Goal: Register for event/course

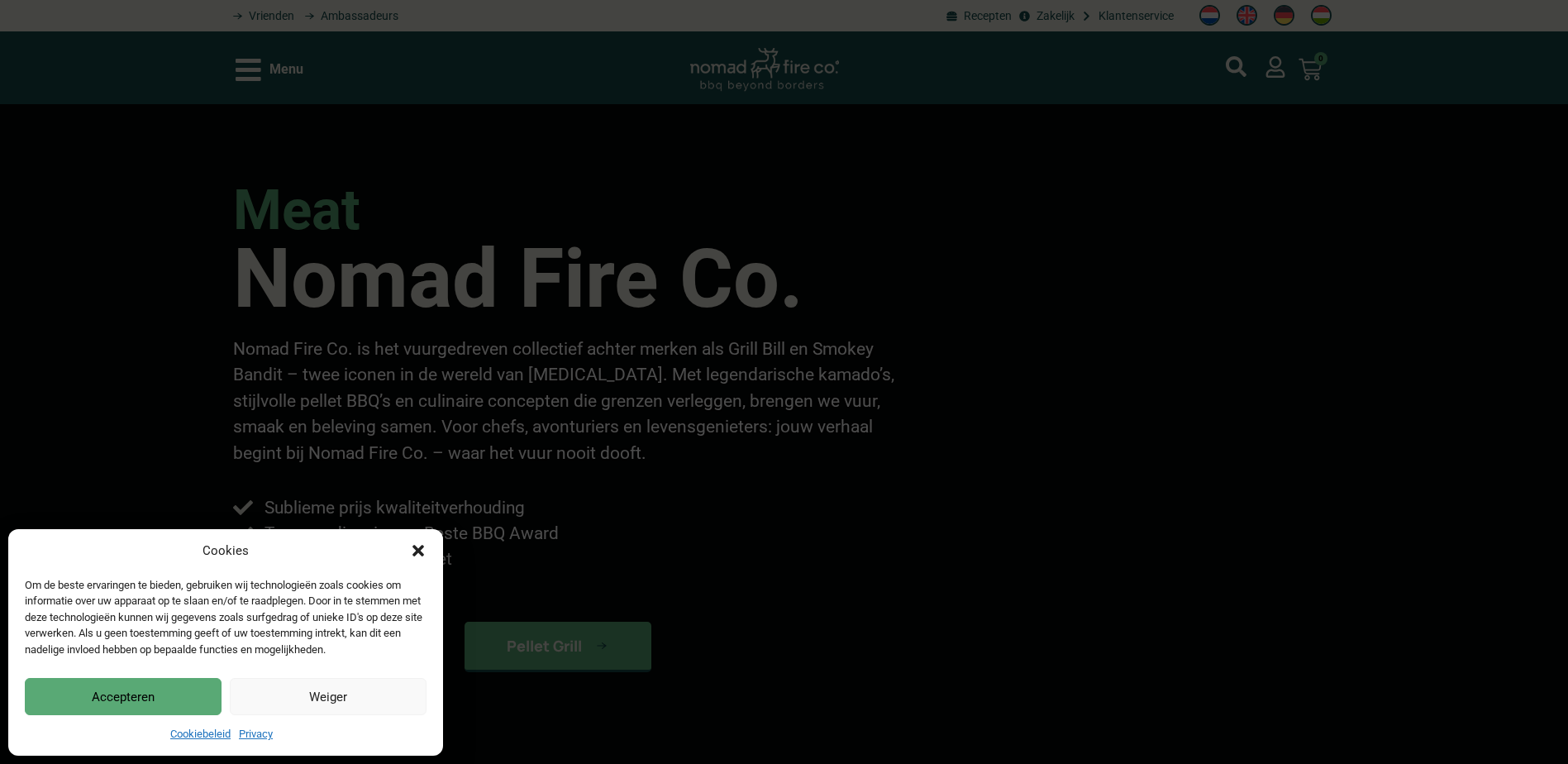
click at [158, 685] on button "Accepteren" at bounding box center [123, 697] width 197 height 37
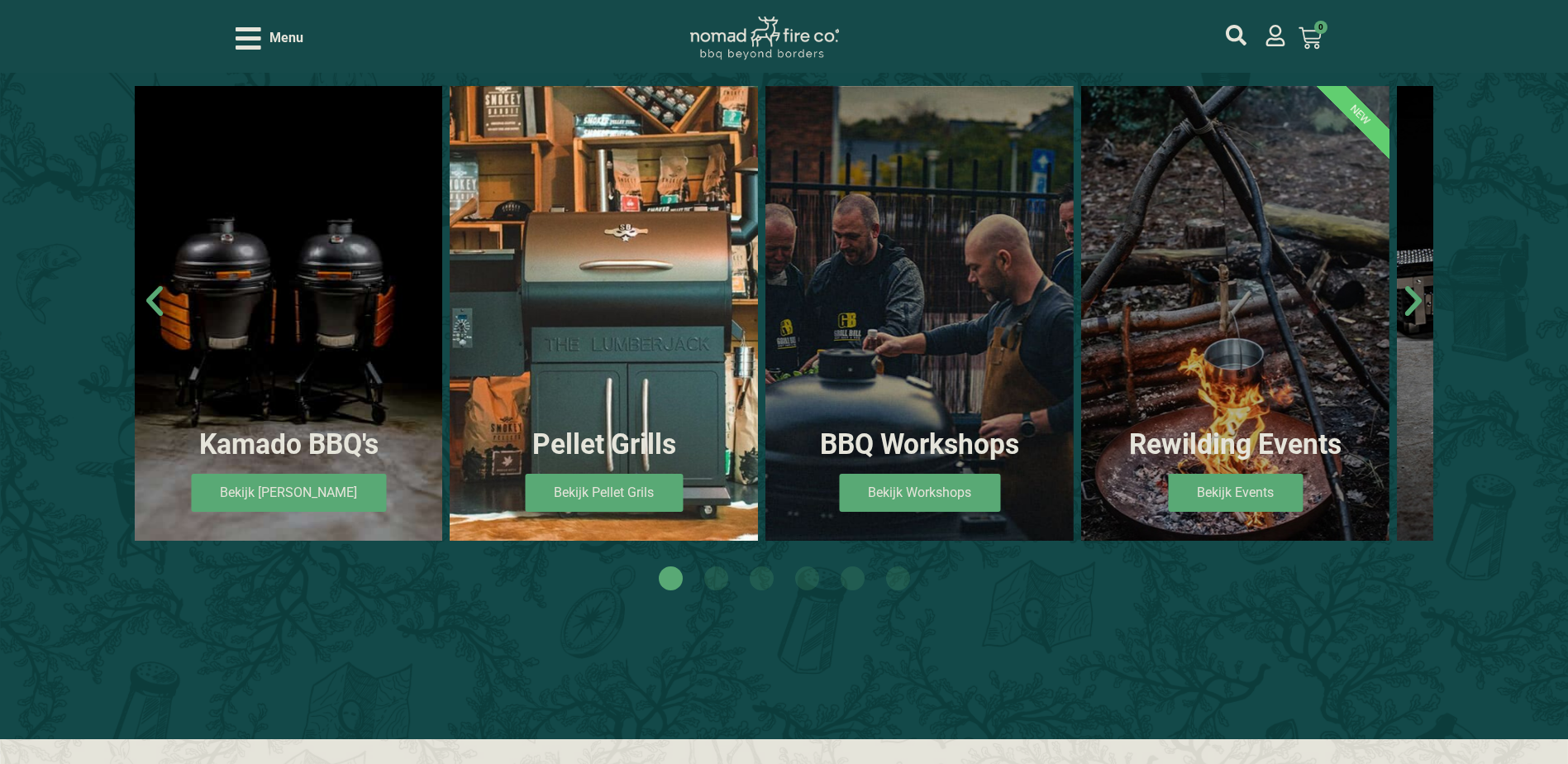
scroll to position [1075, 0]
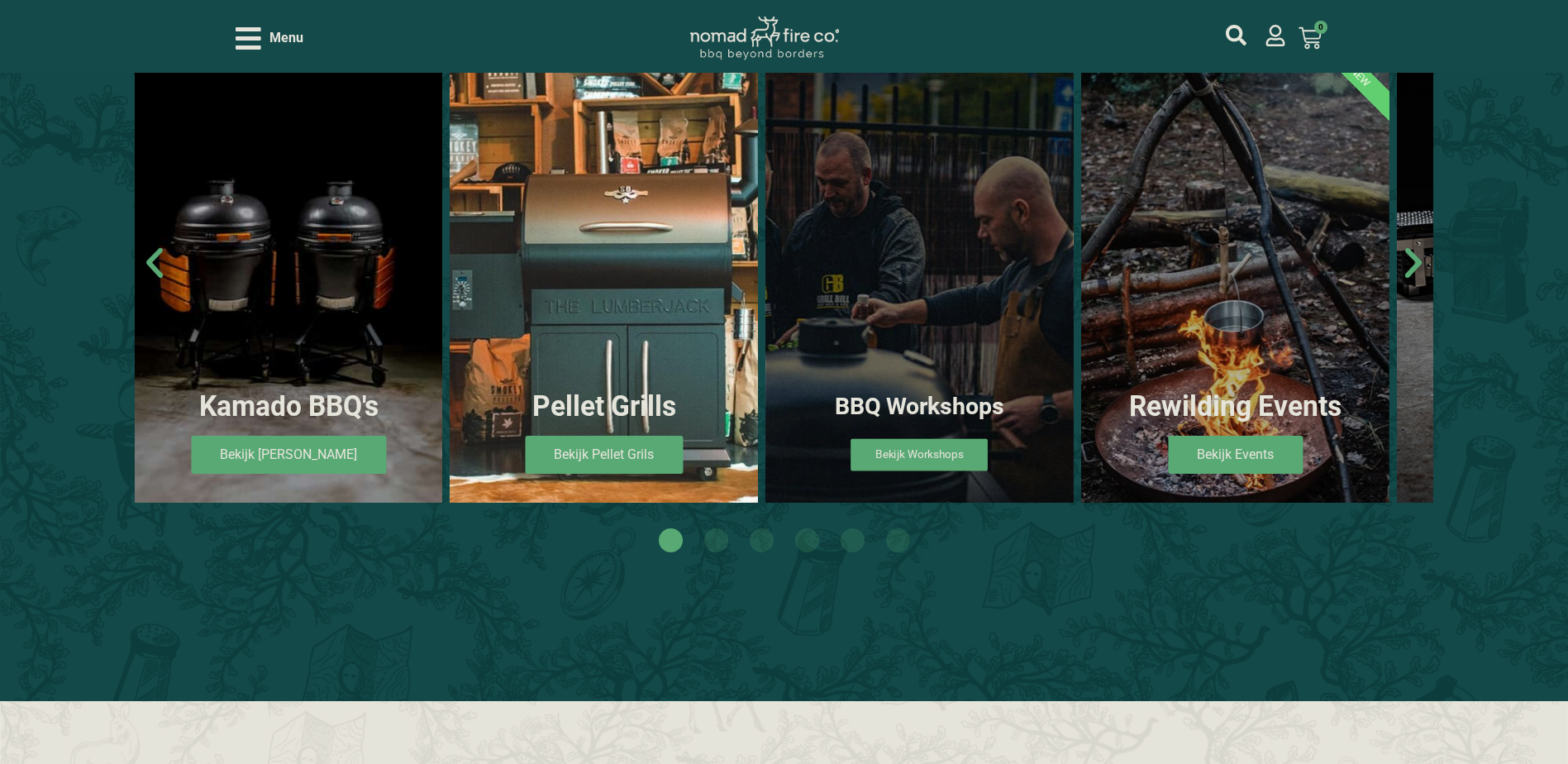
click at [916, 448] on span "Bekijk Workshops" at bounding box center [920, 455] width 137 height 32
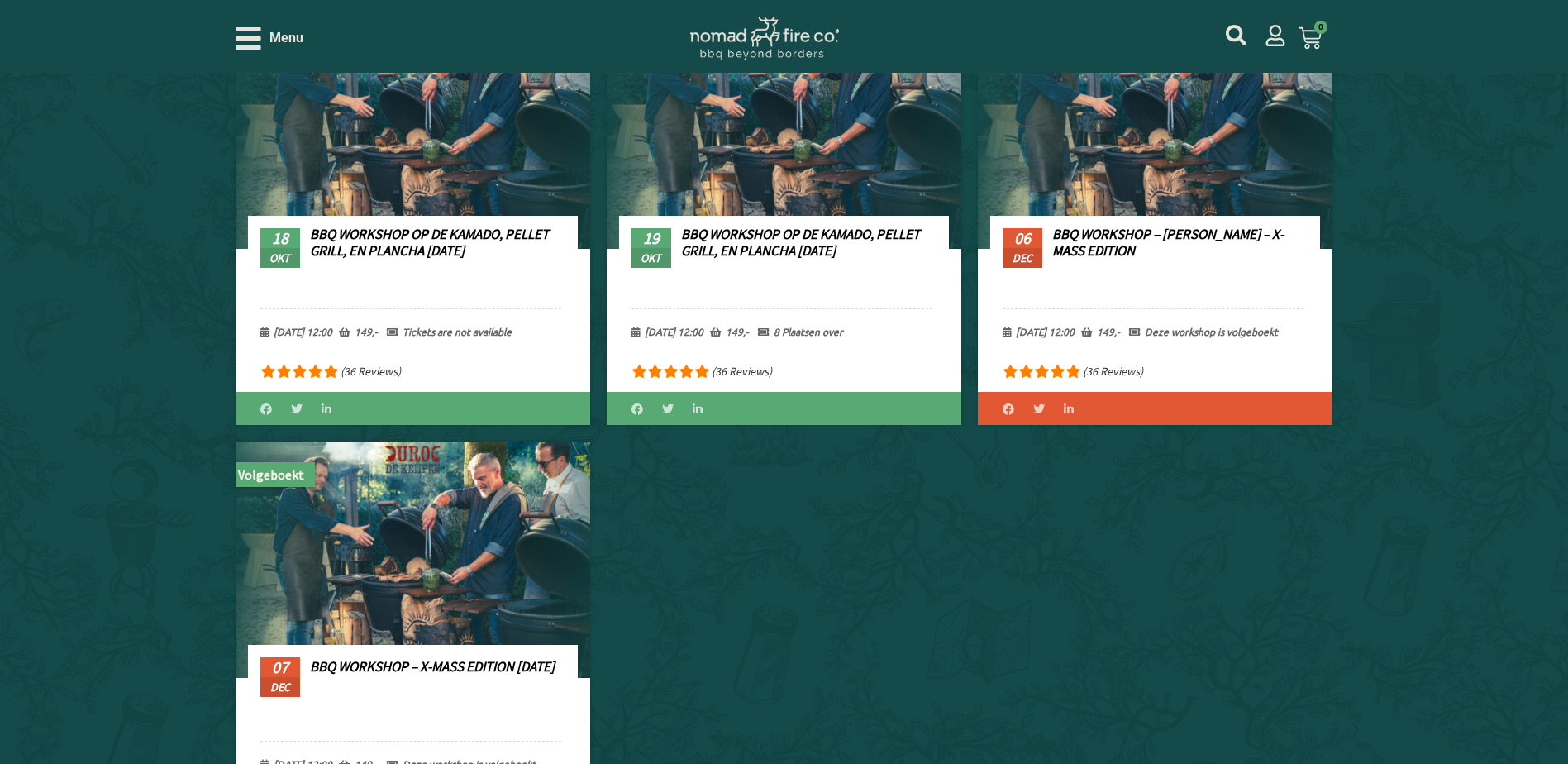
scroll to position [827, 0]
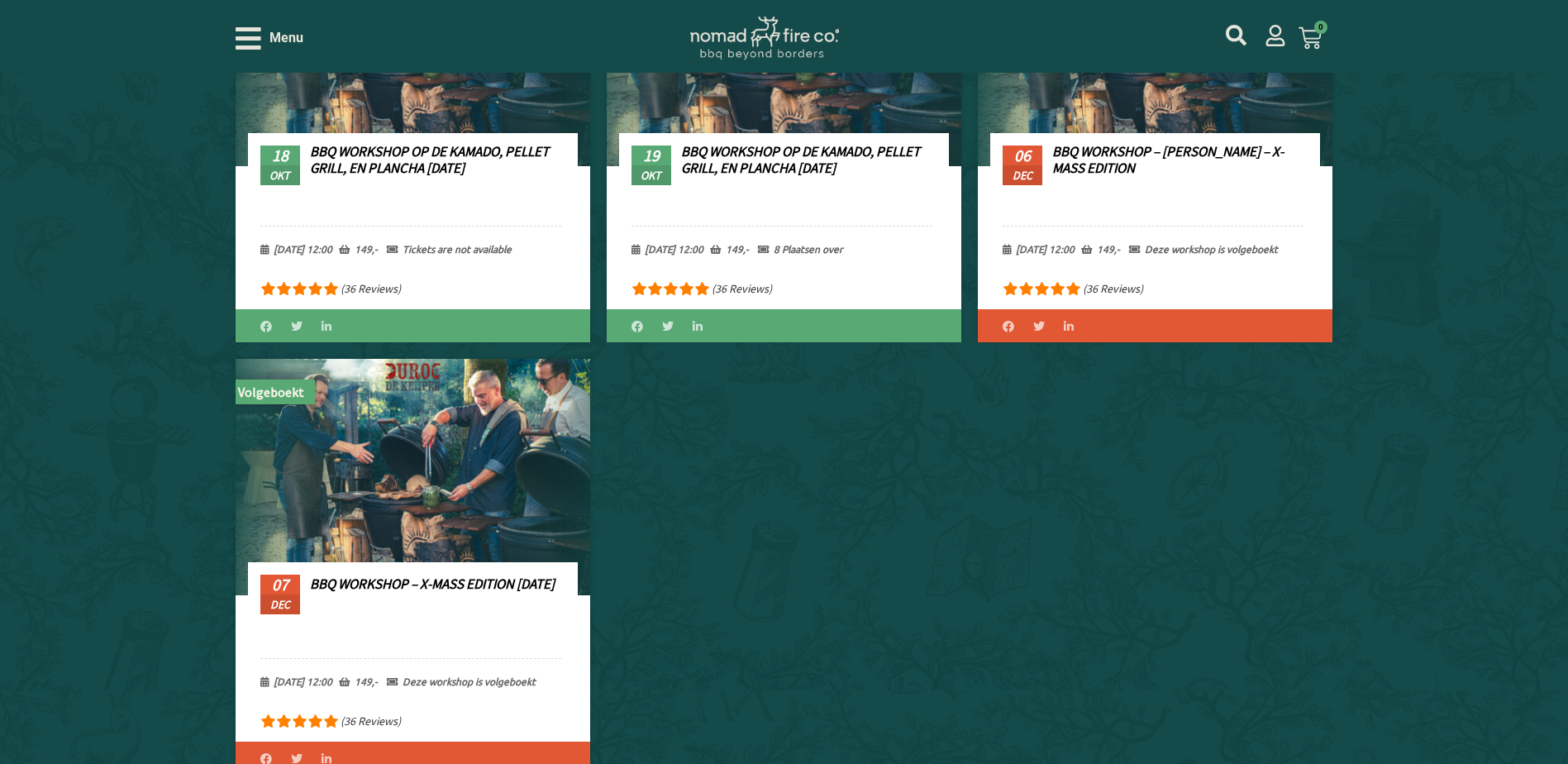
click at [805, 166] on link "BBQ Workshop op de Kamado, Pellet Grill, en Plancha [DATE]" at bounding box center [801, 159] width 239 height 35
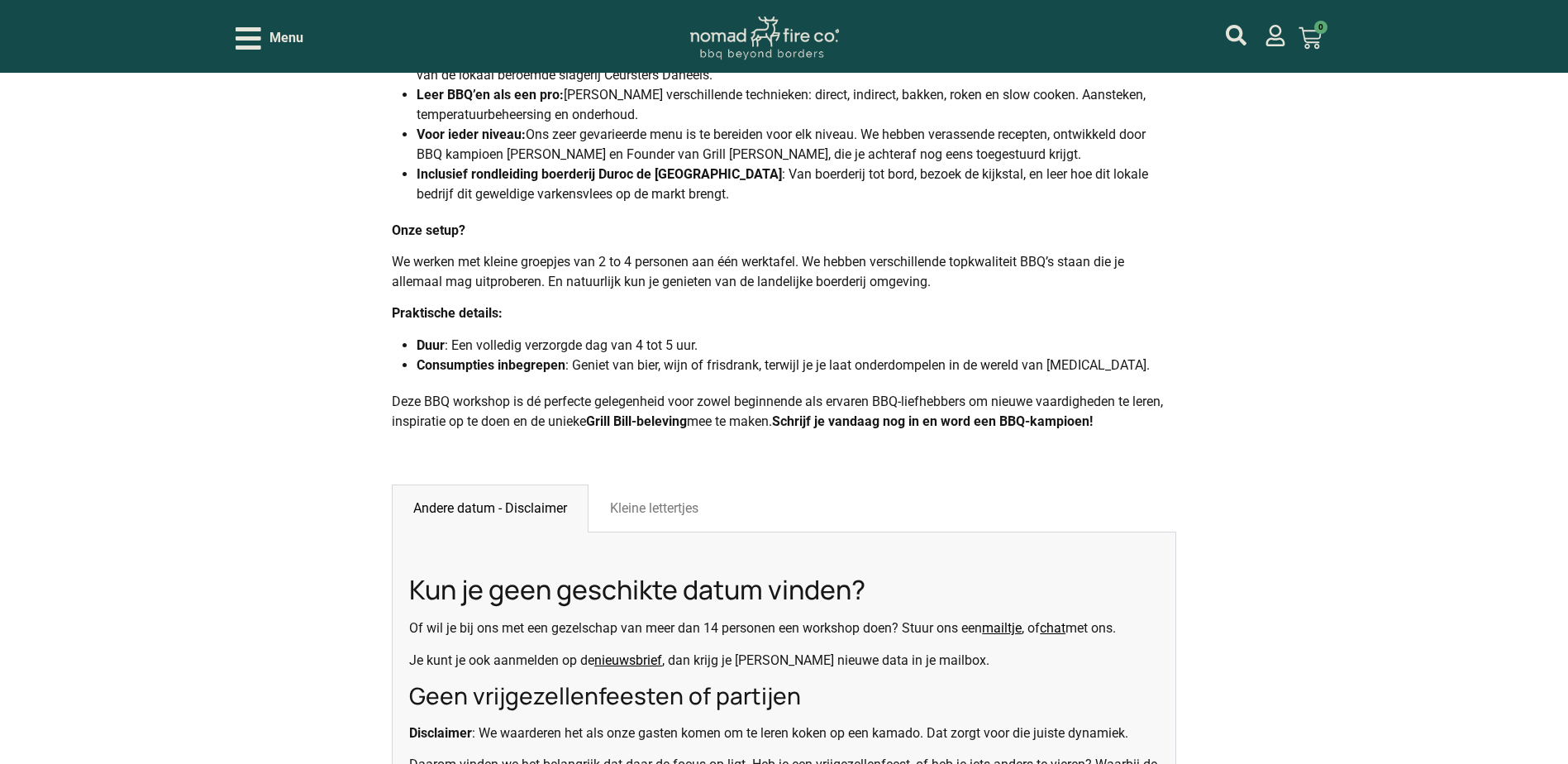
scroll to position [1158, 0]
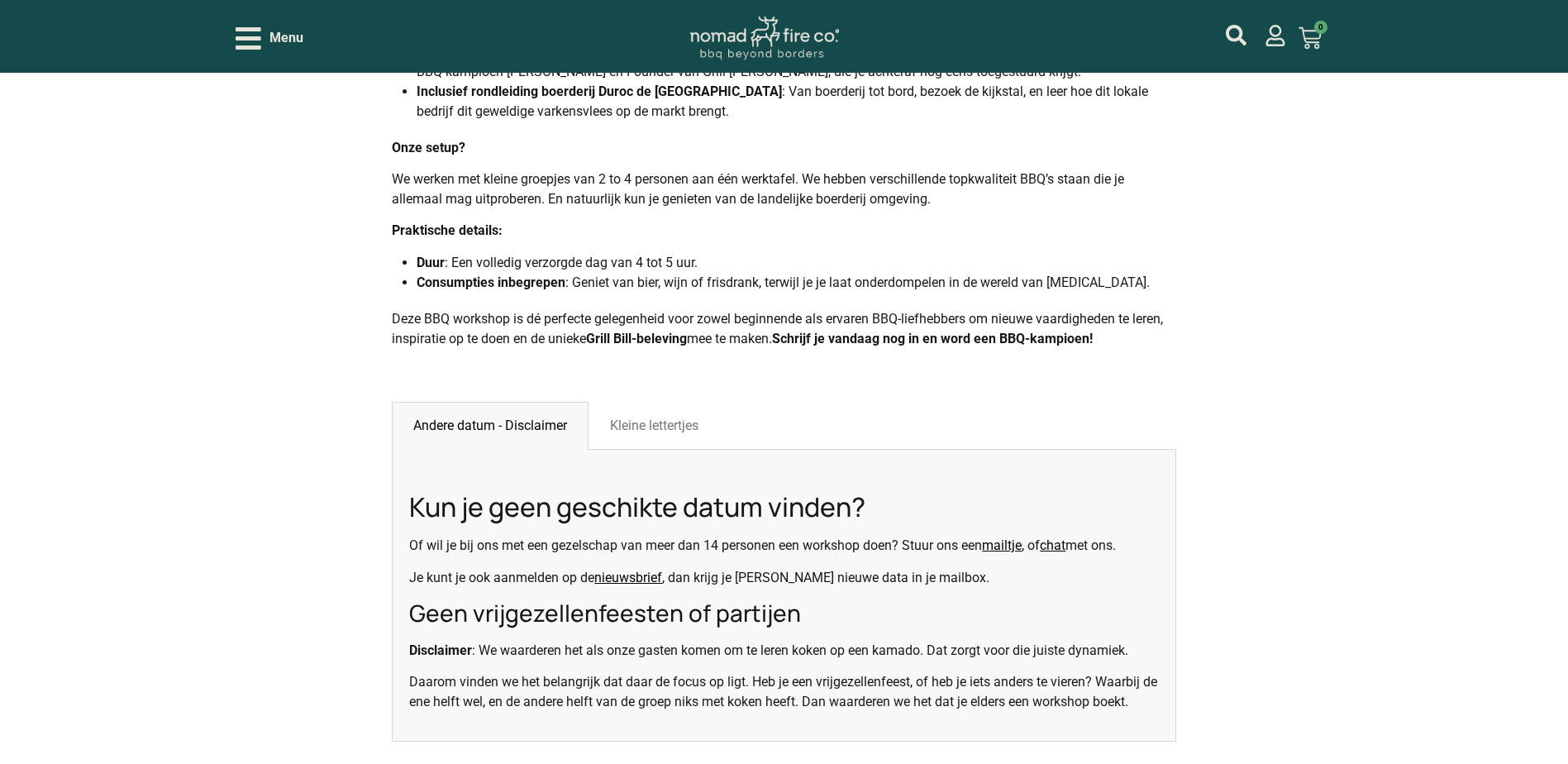
click at [687, 449] on div "Kleine lettertjes" at bounding box center [654, 425] width 131 height 48
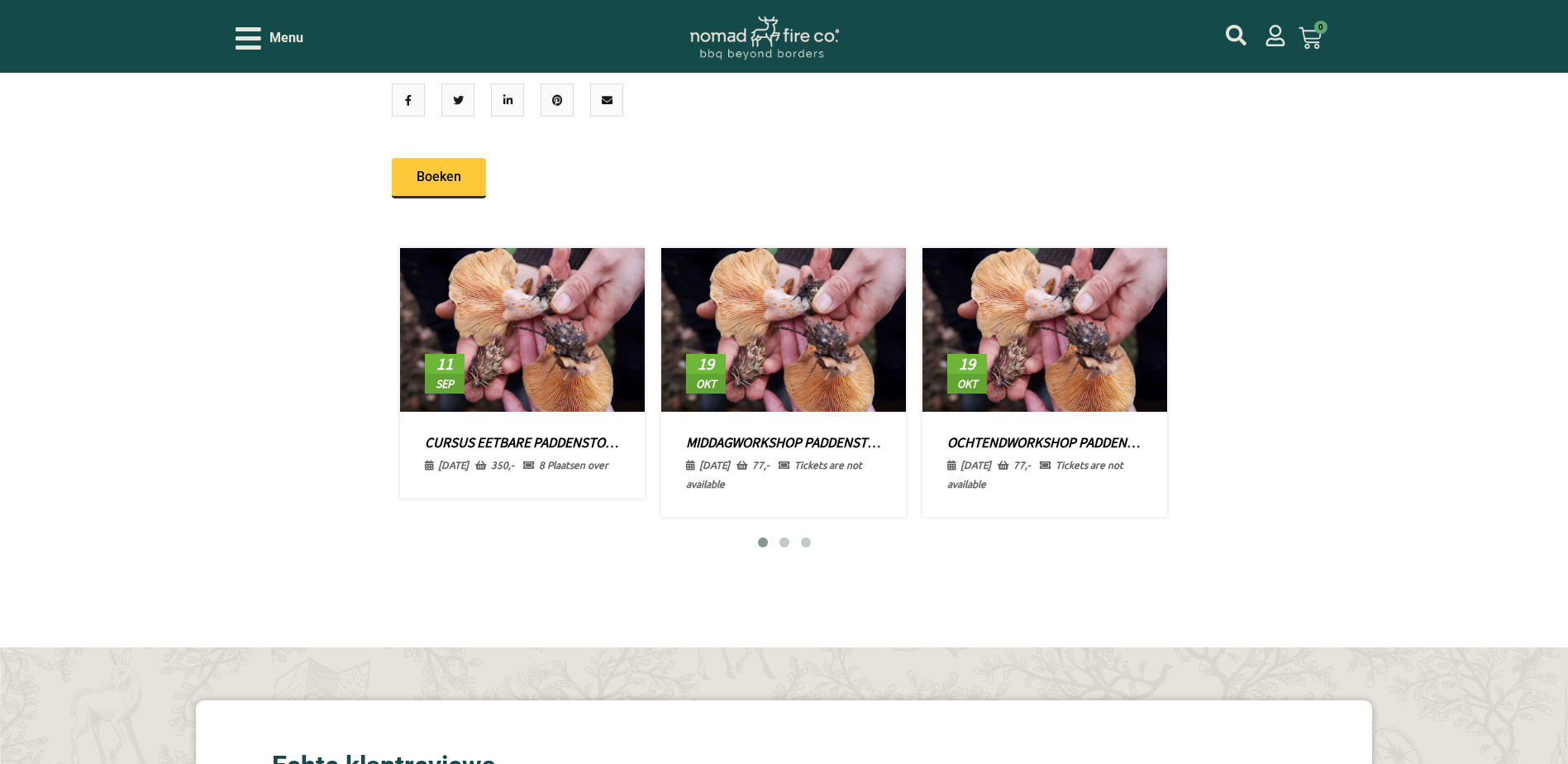
scroll to position [2397, 0]
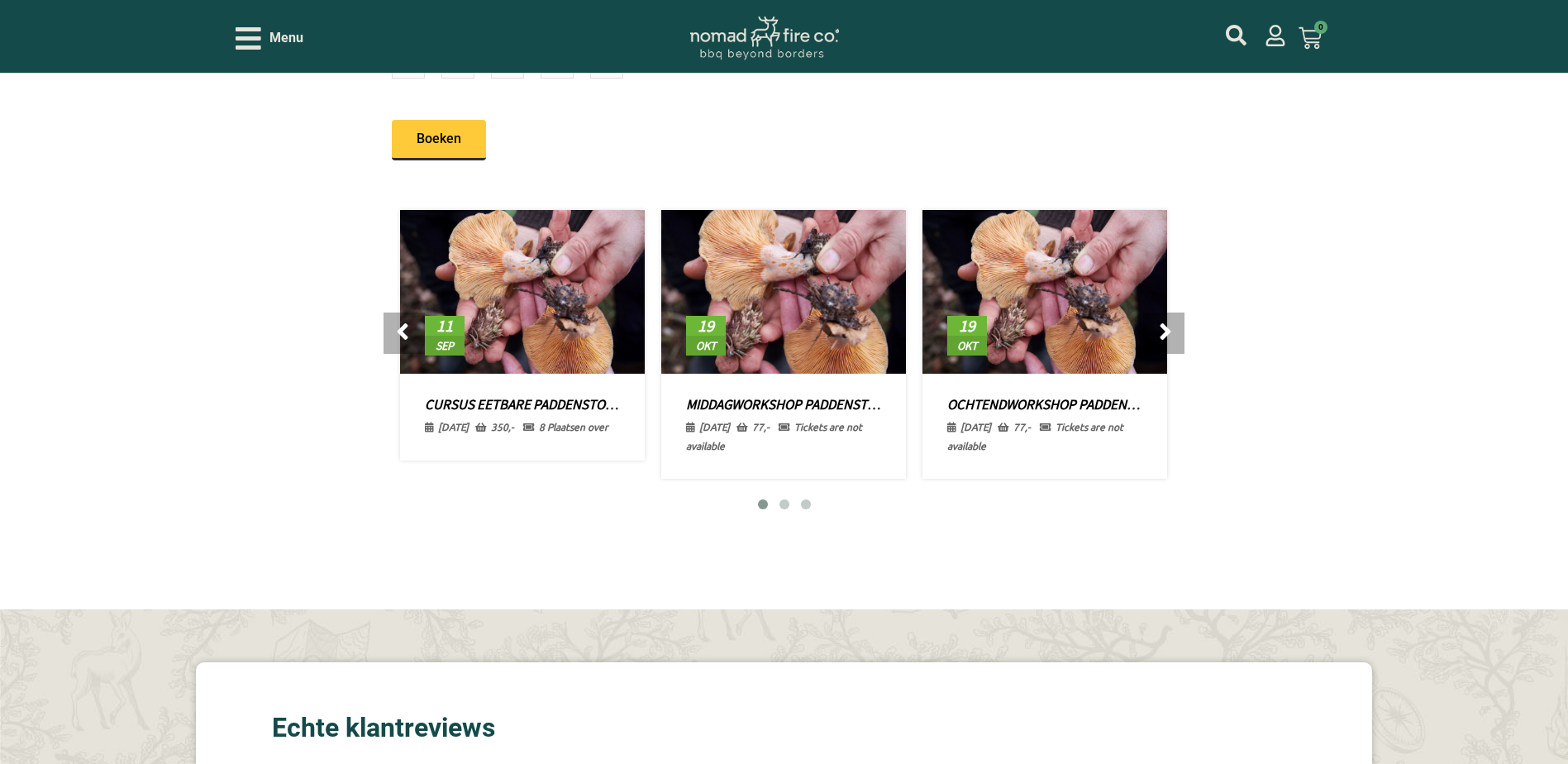
click at [770, 386] on img at bounding box center [784, 292] width 281 height 188
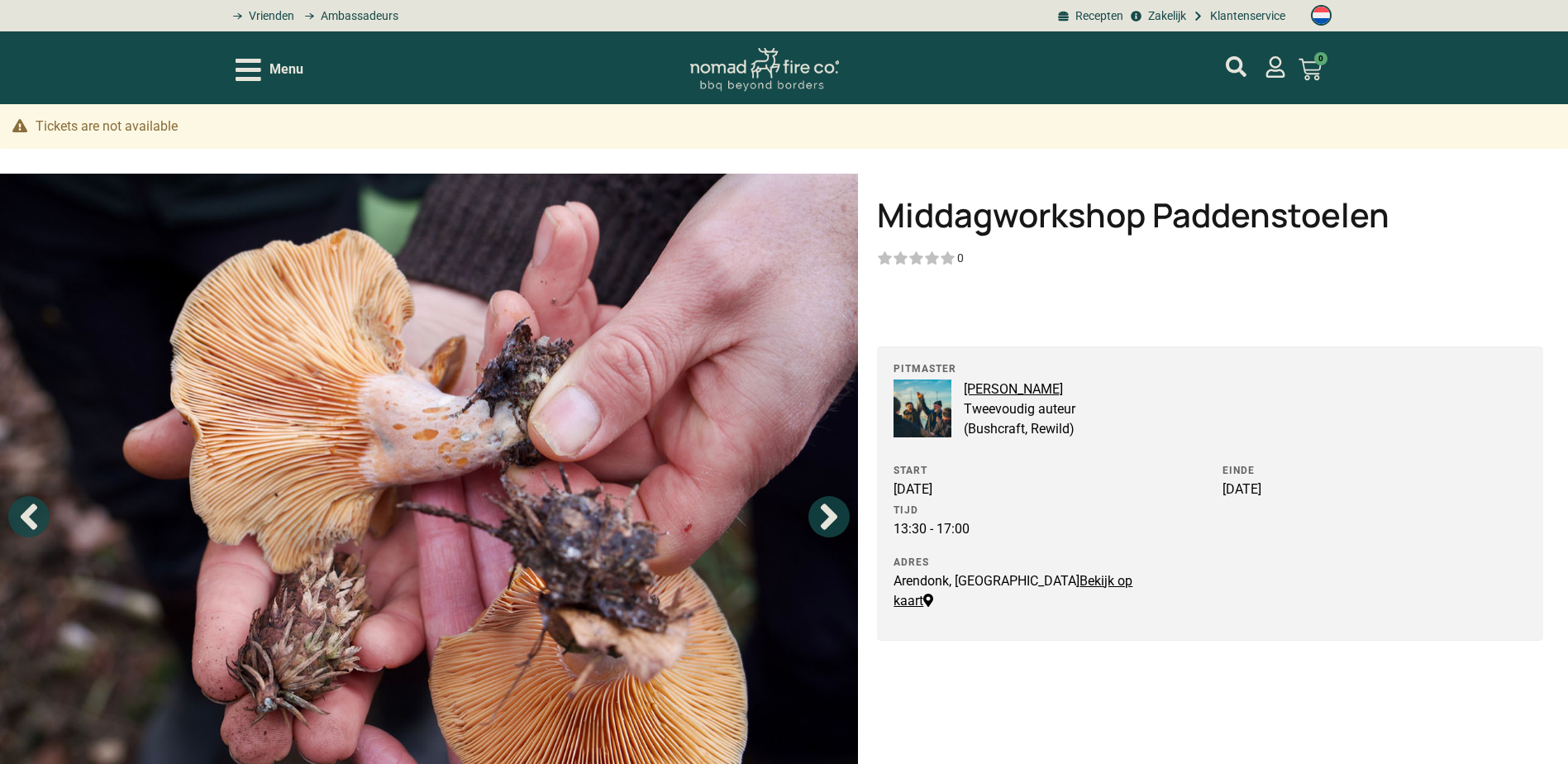
click at [1061, 577] on link "Bekijk op kaart" at bounding box center [1013, 590] width 239 height 35
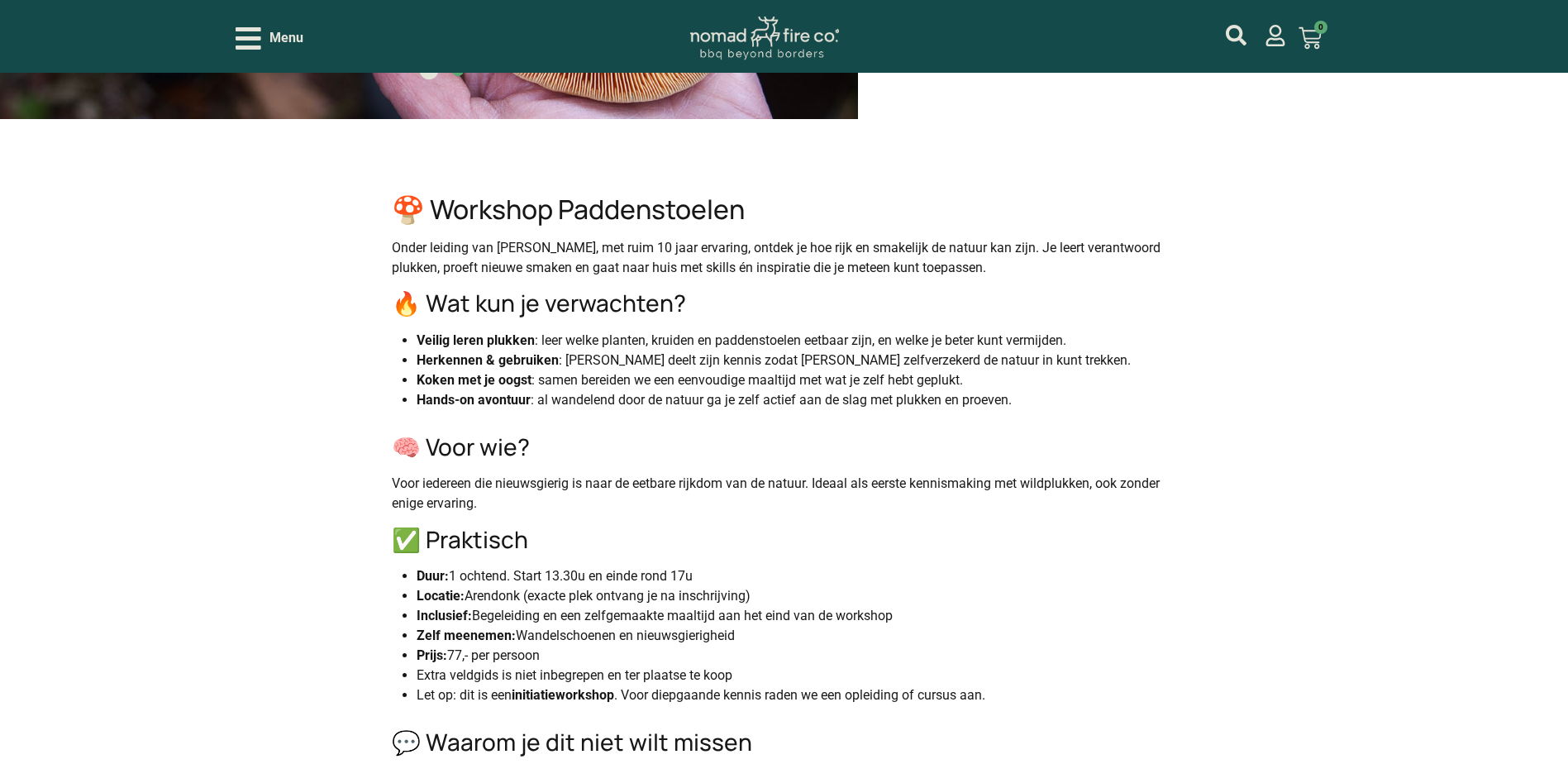
scroll to position [744, 0]
